Goal: Check status: Check status

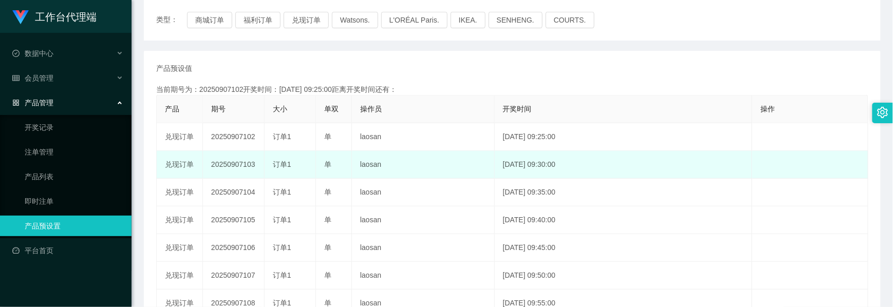
scroll to position [137, 0]
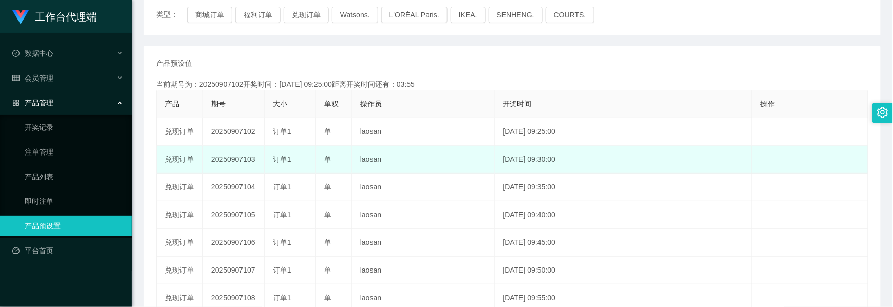
click at [239, 161] on td "20250907103" at bounding box center [234, 160] width 62 height 28
click at [239, 160] on td "20250907103" at bounding box center [234, 160] width 62 height 28
copy td "20250907103"
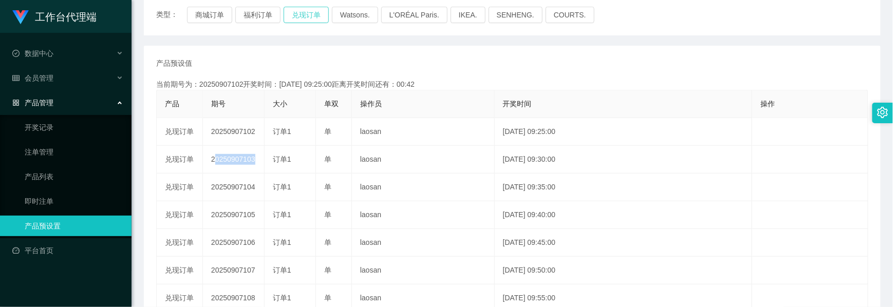
click at [299, 13] on button "兑现订单" at bounding box center [306, 15] width 45 height 16
click at [298, 16] on button "兑现订单" at bounding box center [306, 15] width 45 height 16
drag, startPoint x: 49, startPoint y: 146, endPoint x: 68, endPoint y: 145, distance: 19.0
click at [49, 146] on link "注单管理" at bounding box center [74, 152] width 99 height 21
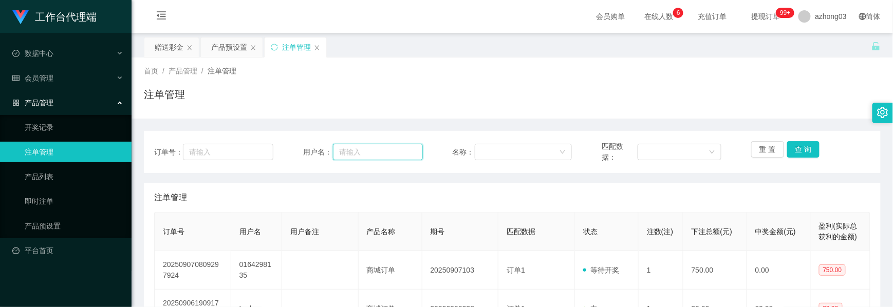
click at [350, 155] on input "text" at bounding box center [378, 152] width 90 height 16
paste input "0164298135"
type input "0164298135"
click at [806, 152] on button "查 询" at bounding box center [803, 149] width 33 height 16
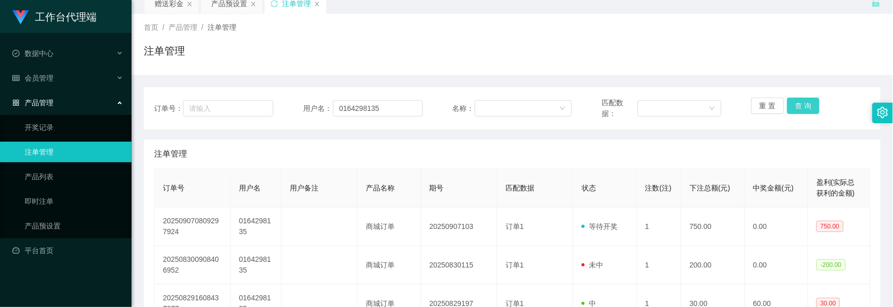
scroll to position [68, 0]
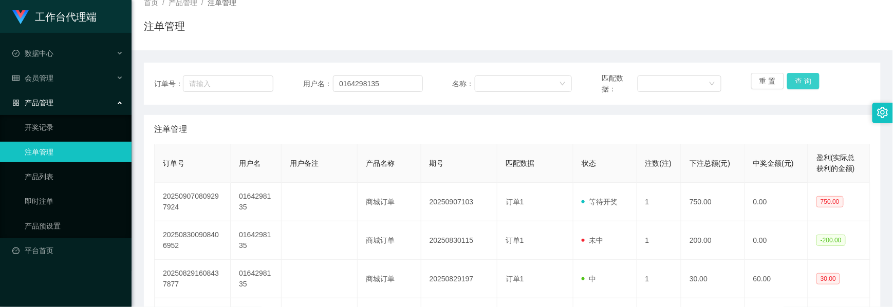
click at [796, 86] on button "查 询" at bounding box center [803, 81] width 33 height 16
click at [805, 85] on button "查 询" at bounding box center [803, 81] width 33 height 16
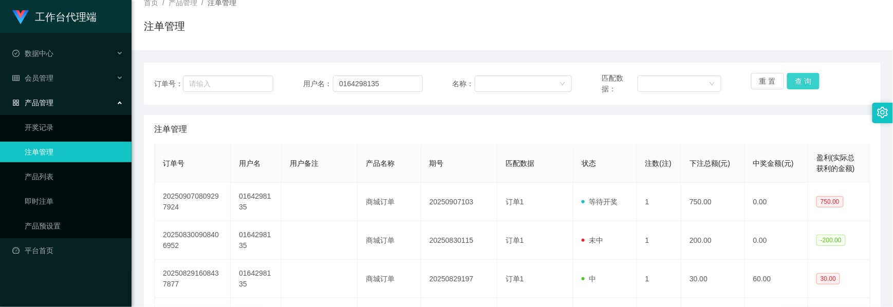
click at [805, 85] on button "查 询" at bounding box center [803, 81] width 33 height 16
click at [803, 84] on button "查 询" at bounding box center [803, 81] width 33 height 16
click at [803, 84] on div "重 置 查 询" at bounding box center [810, 84] width 119 height 22
click at [799, 85] on button "查 询" at bounding box center [803, 81] width 33 height 16
